Goal: Transaction & Acquisition: Purchase product/service

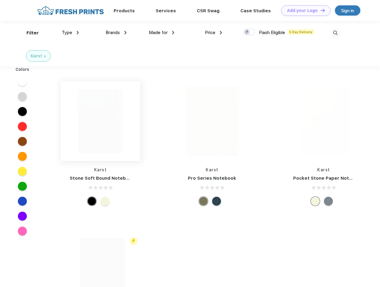
scroll to position [0, 0]
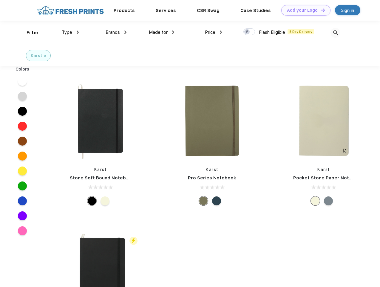
click at [304, 10] on link "Add your Logo Design Tool" at bounding box center [306, 10] width 49 height 10
click at [0, 0] on div "Design Tool" at bounding box center [0, 0] width 0 height 0
click at [320, 10] on link "Add your Logo Design Tool" at bounding box center [306, 10] width 49 height 10
click at [29, 33] on div "Filter" at bounding box center [33, 32] width 12 height 7
click at [70, 32] on span "Type" at bounding box center [67, 32] width 10 height 5
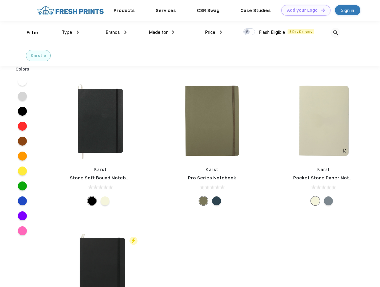
click at [116, 32] on span "Brands" at bounding box center [113, 32] width 14 height 5
click at [162, 32] on span "Made for" at bounding box center [158, 32] width 19 height 5
click at [214, 32] on span "Price" at bounding box center [210, 32] width 10 height 5
click at [250, 32] on div at bounding box center [250, 31] width 12 height 7
click at [248, 32] on input "checkbox" at bounding box center [246, 30] width 4 height 4
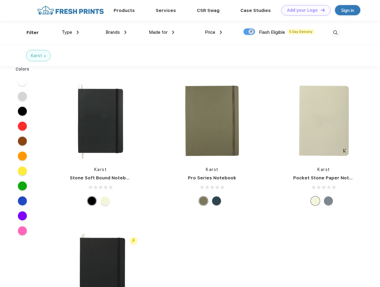
click at [336, 33] on img at bounding box center [336, 33] width 10 height 10
